Goal: Transaction & Acquisition: Download file/media

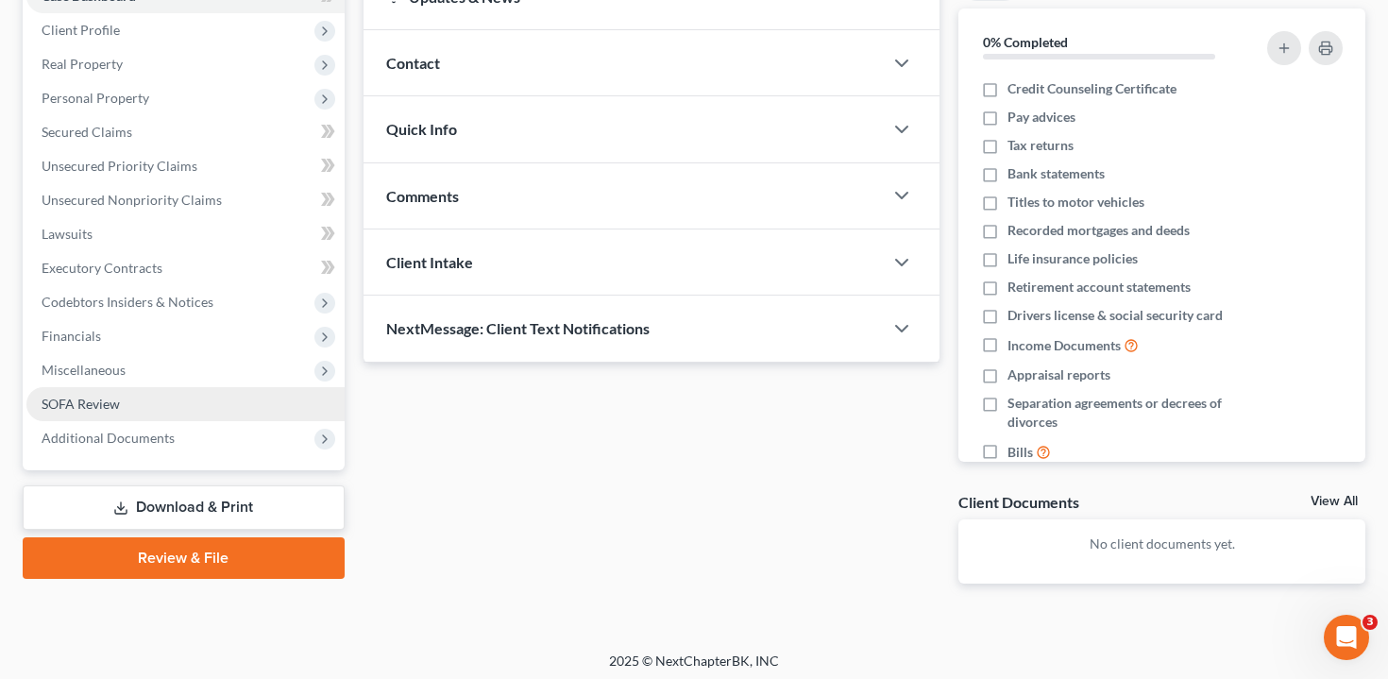
click at [103, 400] on span "SOFA Review" at bounding box center [81, 404] width 78 height 16
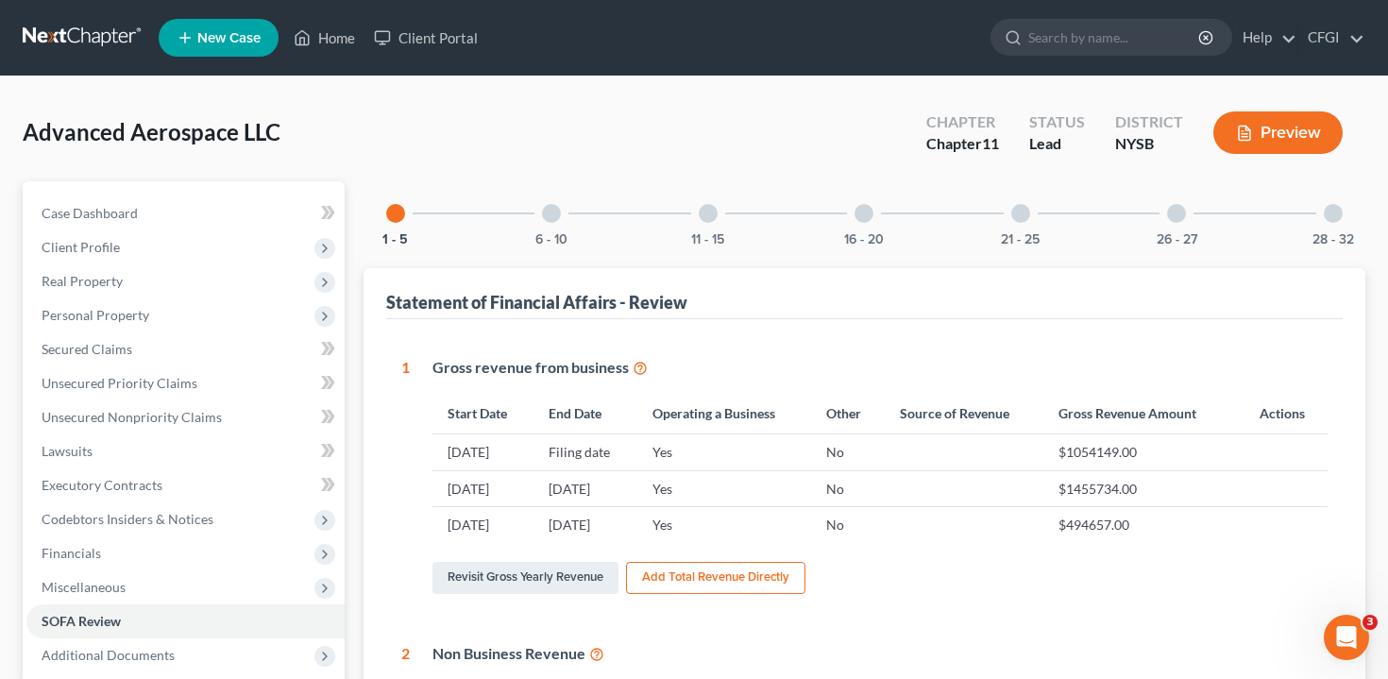
click at [1277, 126] on button "Preview" at bounding box center [1277, 132] width 129 height 42
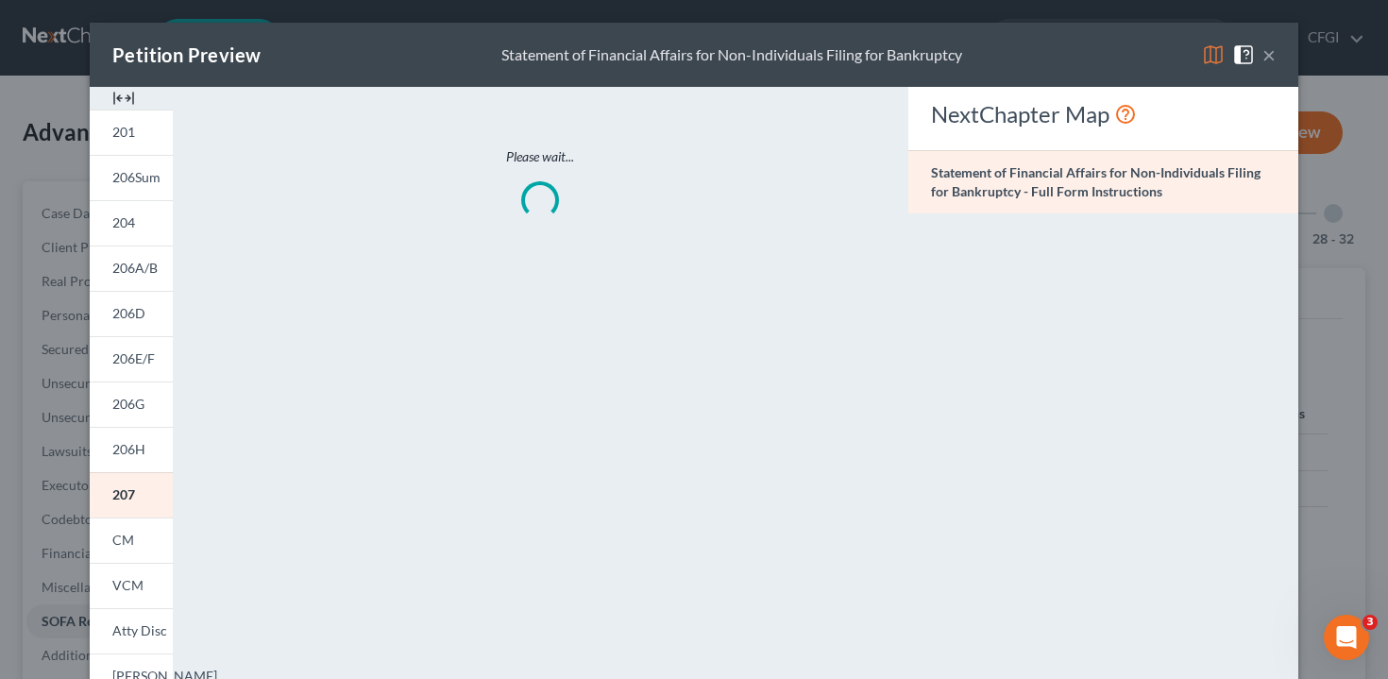
click at [1265, 55] on button "×" at bounding box center [1268, 54] width 13 height 23
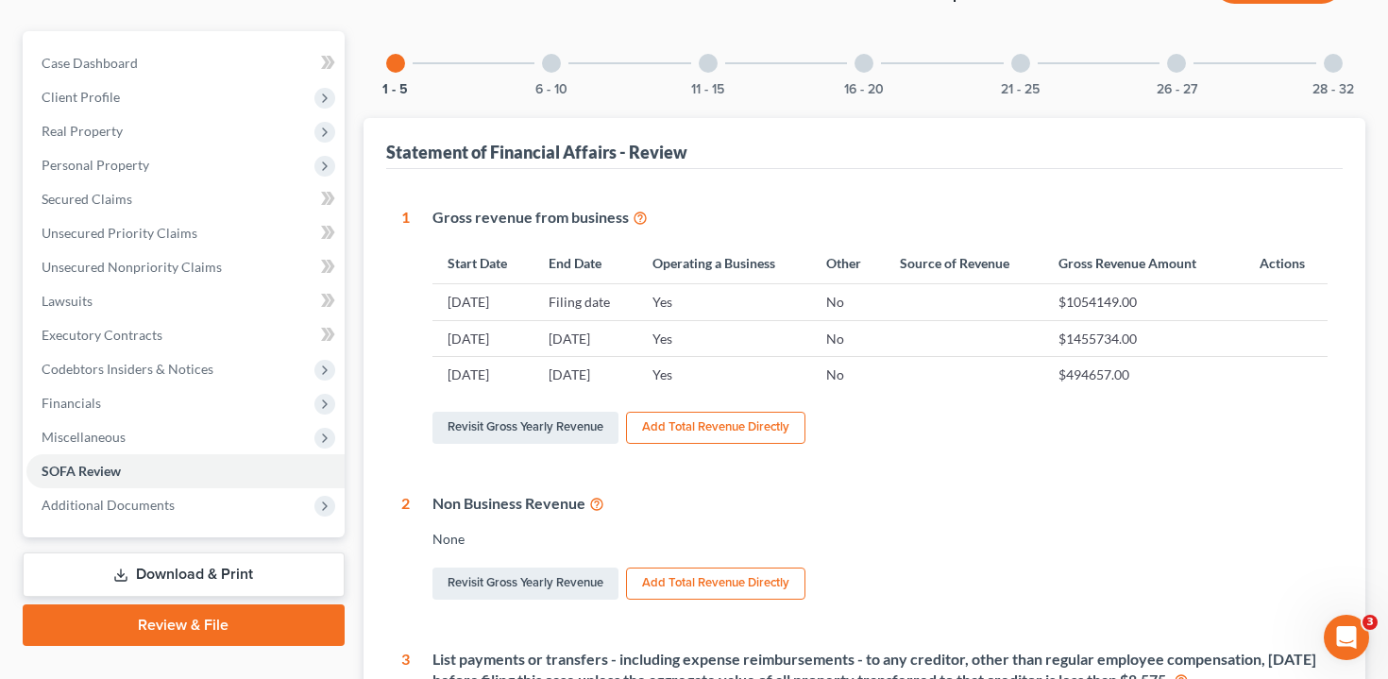
scroll to position [153, 0]
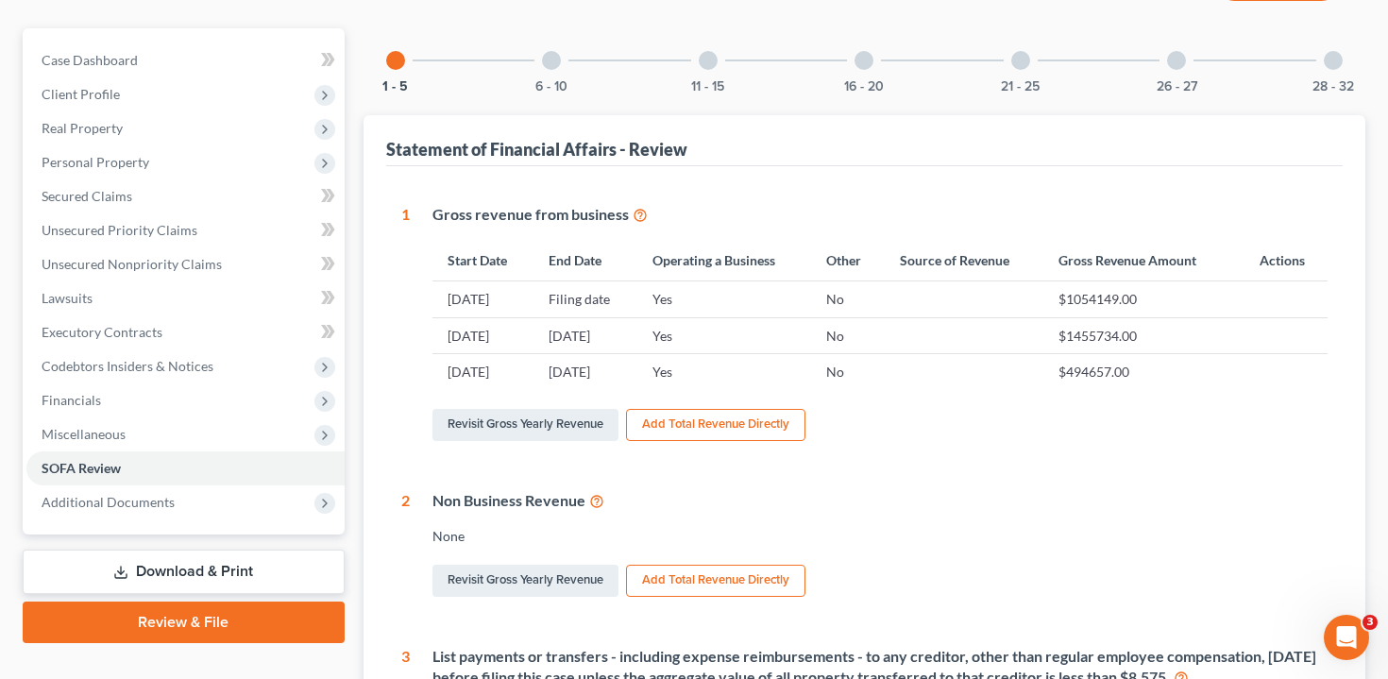
click at [186, 565] on link "Download & Print" at bounding box center [184, 572] width 322 height 44
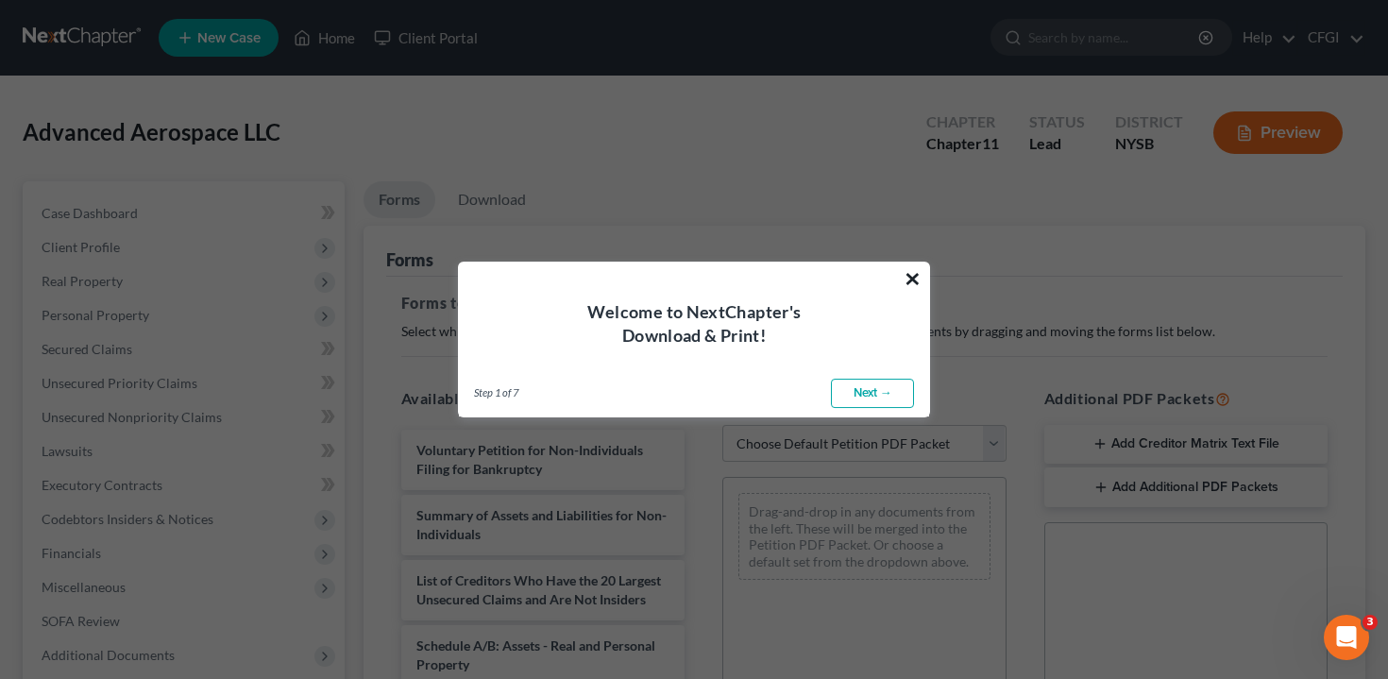
click at [915, 277] on button "×" at bounding box center [913, 278] width 18 height 30
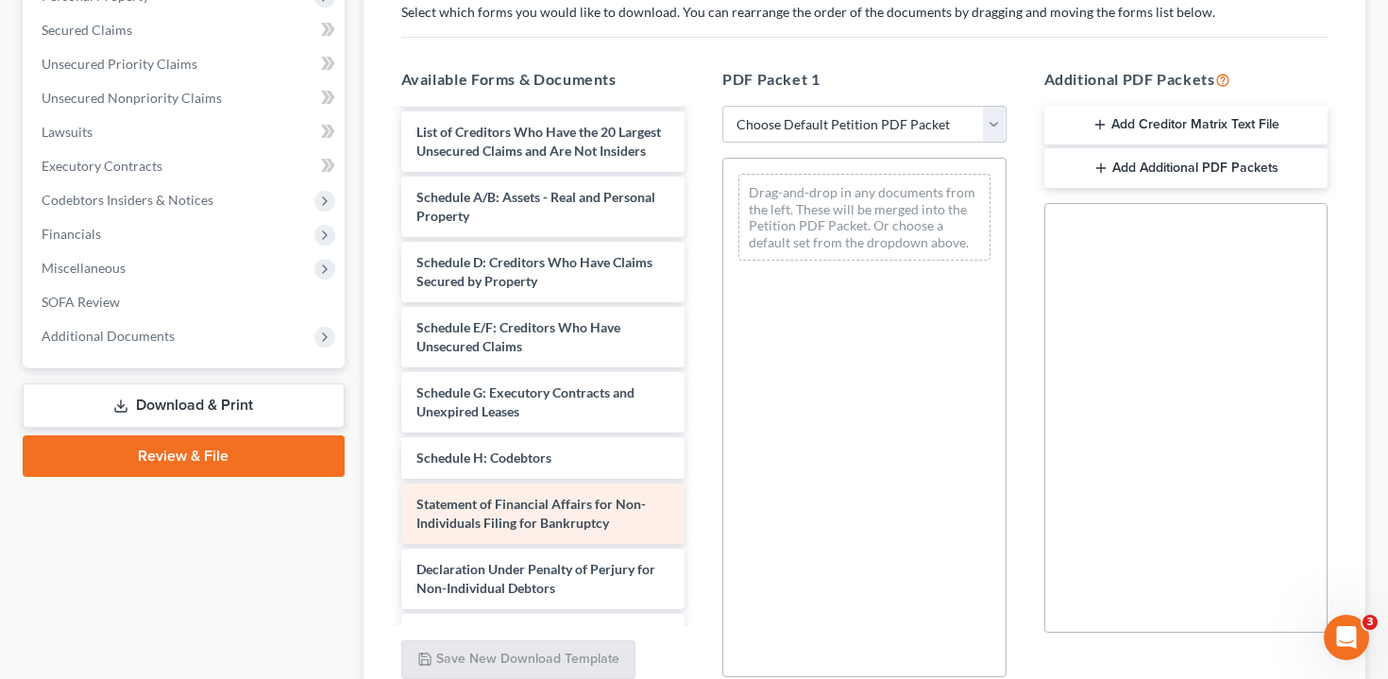
scroll to position [168, 0]
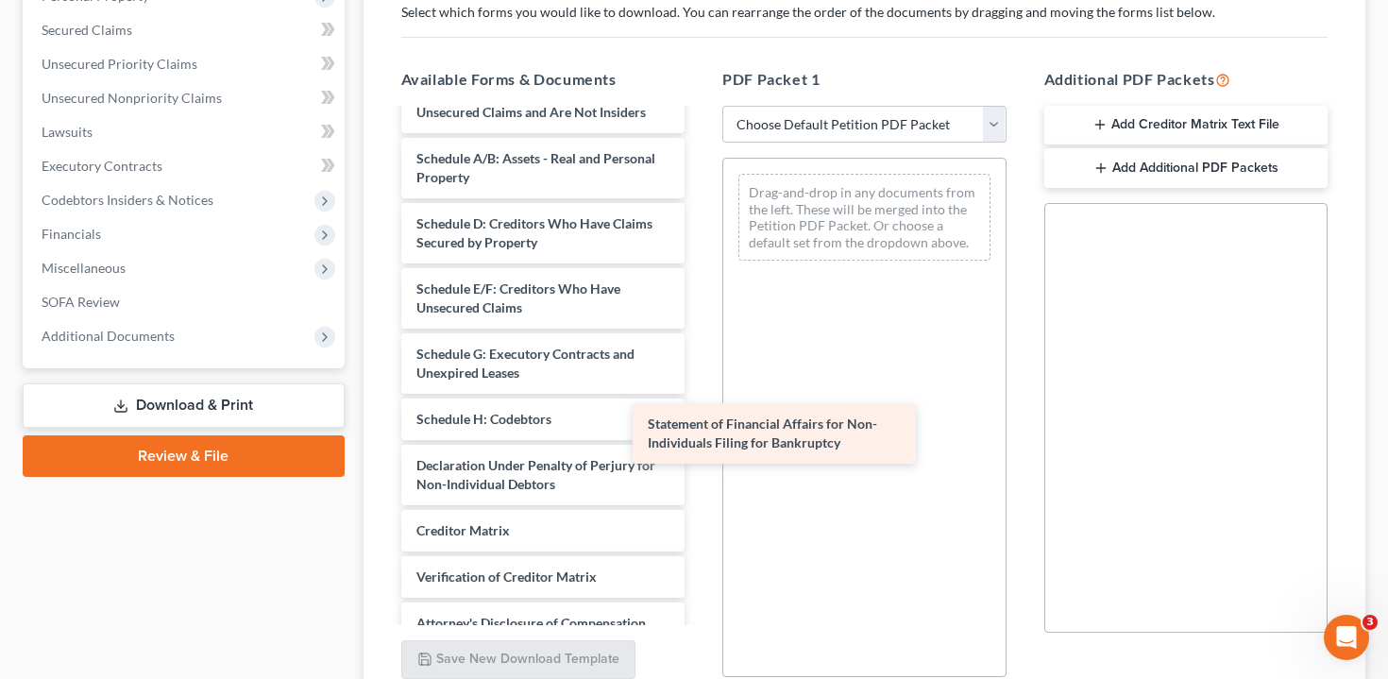
drag, startPoint x: 602, startPoint y: 478, endPoint x: 836, endPoint y: 431, distance: 237.9
click at [701, 431] on div "Statement of Financial Affairs for Non-Individuals Filing for Bankruptcy Volunt…" at bounding box center [543, 316] width 314 height 748
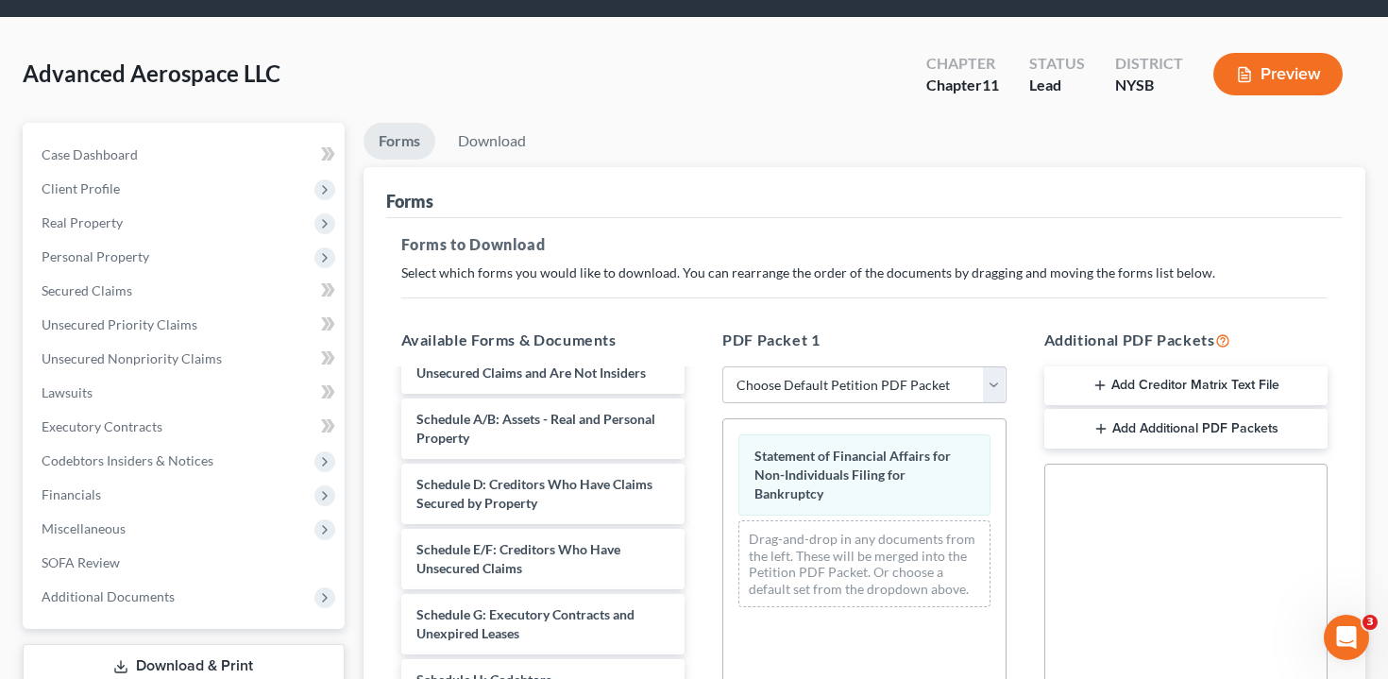
scroll to position [486, 0]
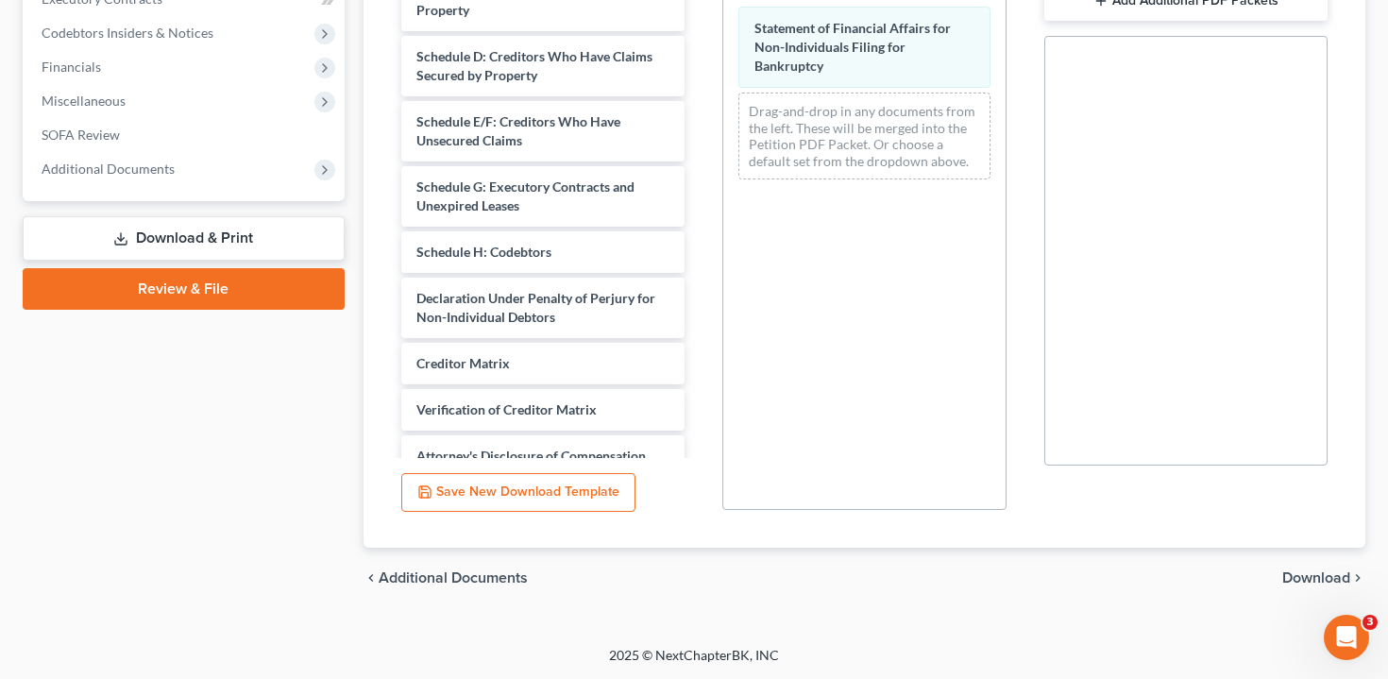
click at [1309, 575] on span "Download" at bounding box center [1316, 577] width 68 height 15
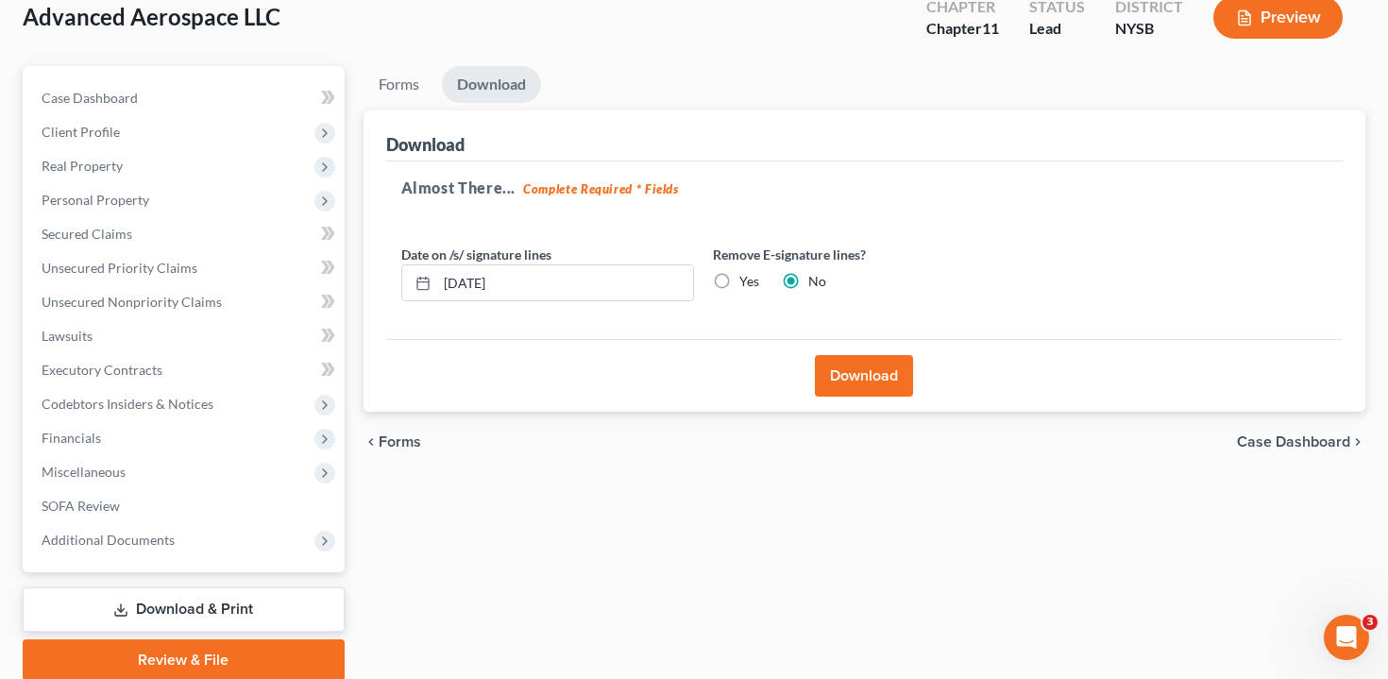
scroll to position [113, 0]
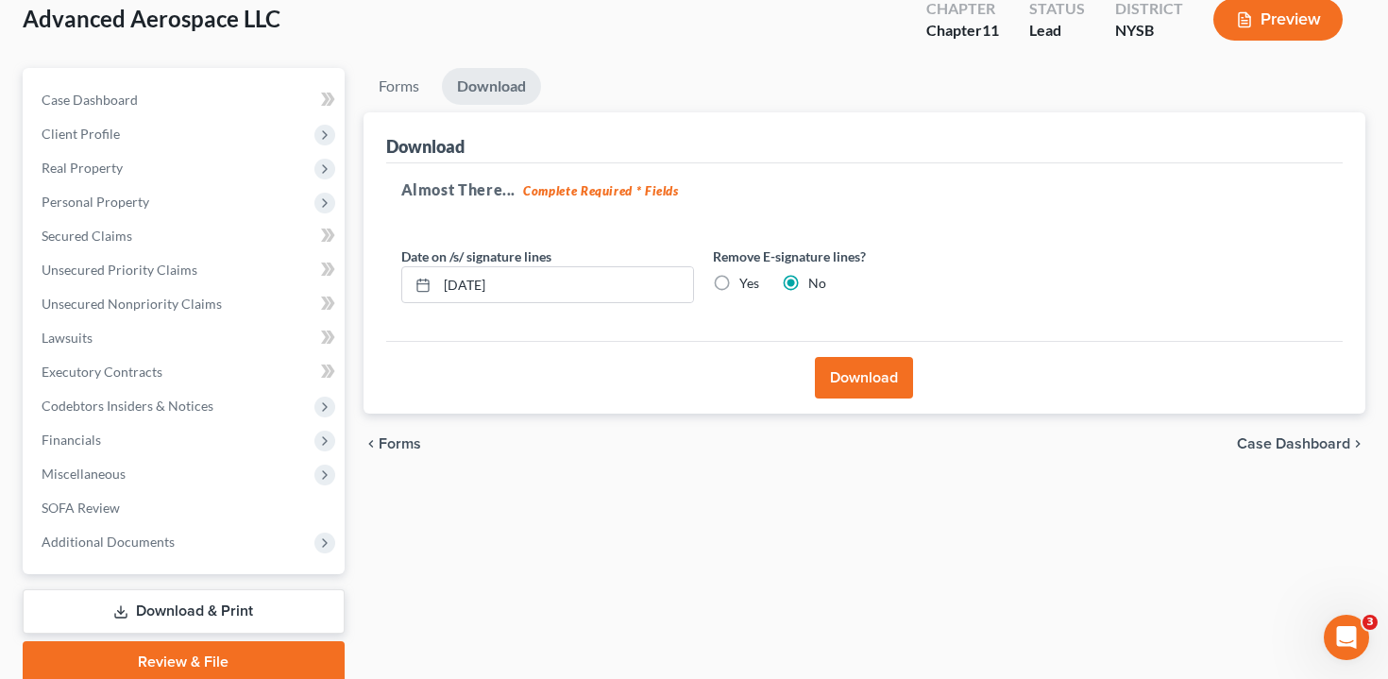
click at [872, 384] on button "Download" at bounding box center [864, 378] width 98 height 42
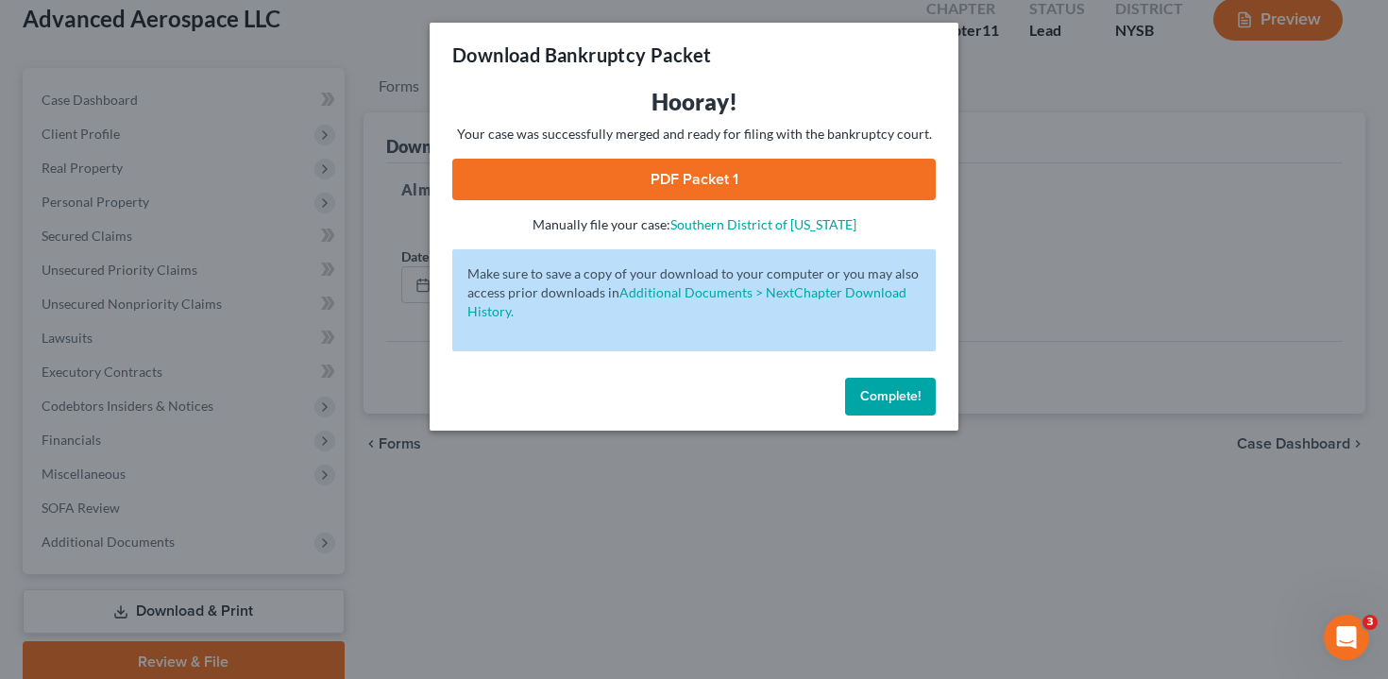
click at [589, 170] on link "PDF Packet 1" at bounding box center [693, 180] width 483 height 42
click at [1024, 270] on div "Download Bankruptcy Packet Hooray! Your case was successfully merged and ready …" at bounding box center [694, 339] width 1388 height 679
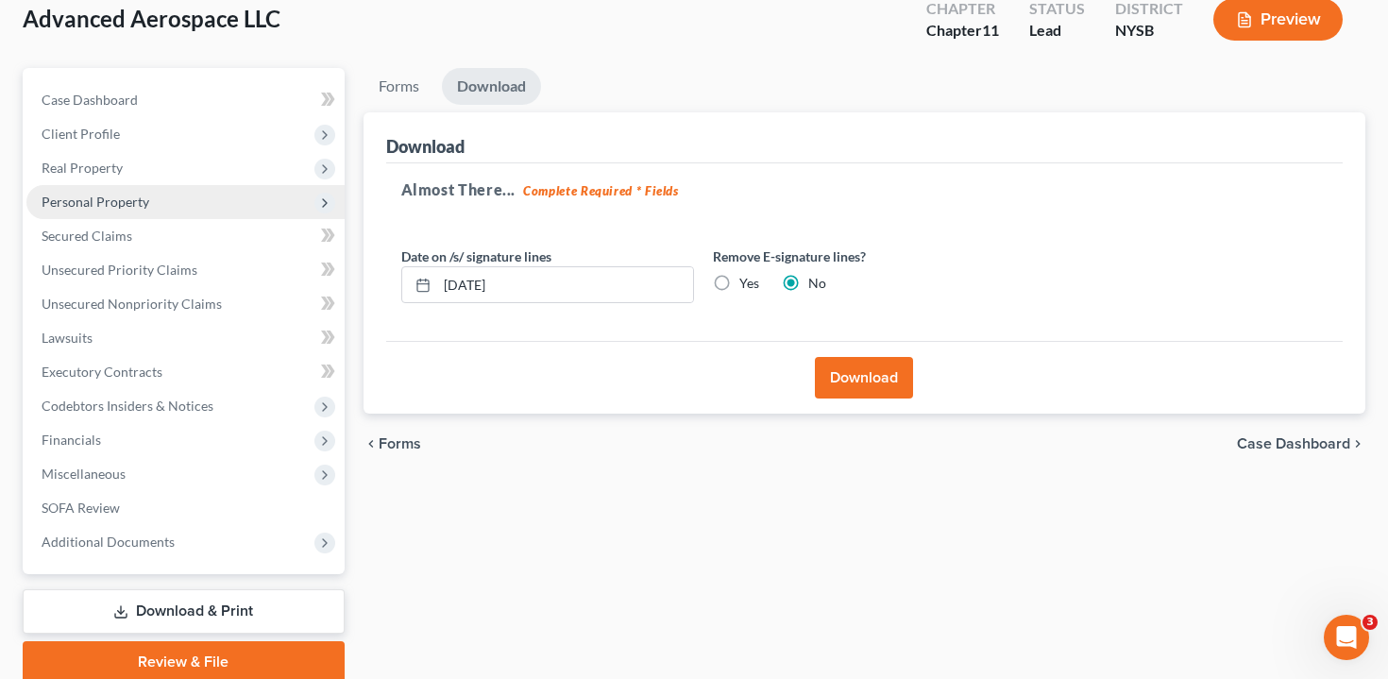
scroll to position [0, 0]
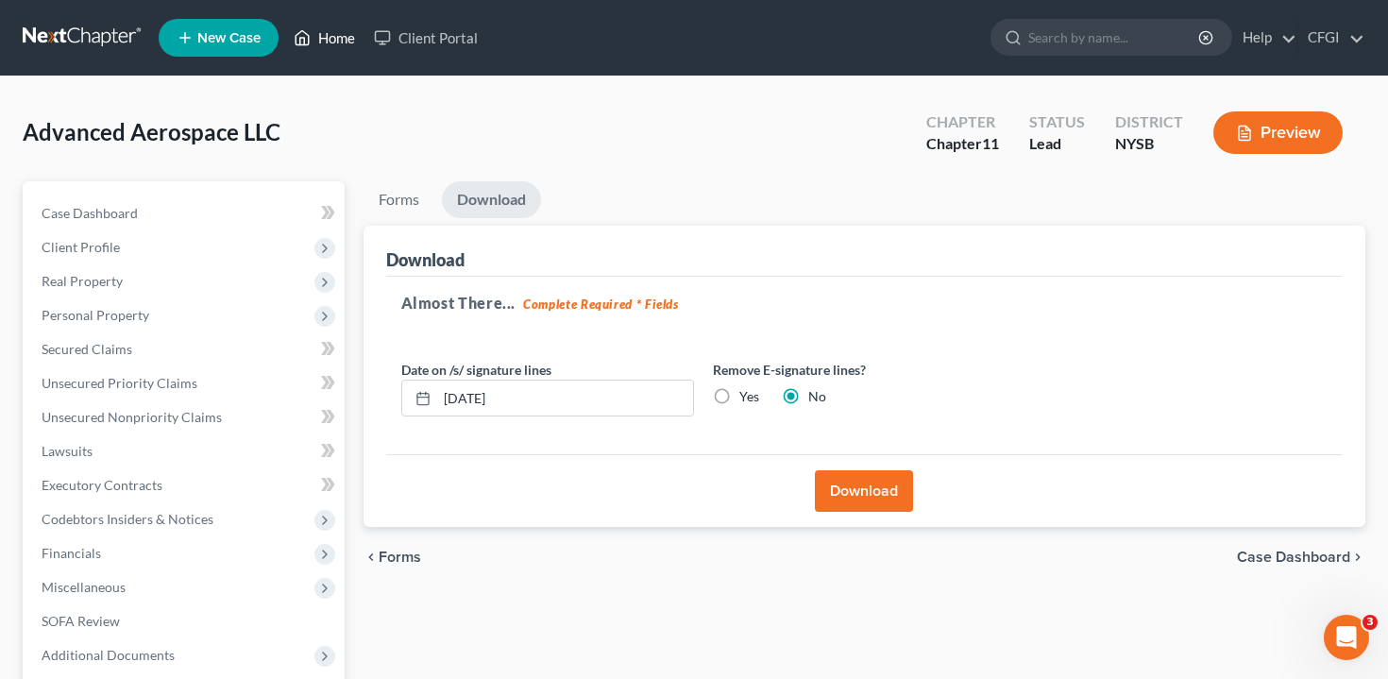
click at [342, 34] on link "Home" at bounding box center [324, 38] width 80 height 34
